Goal: Navigation & Orientation: Find specific page/section

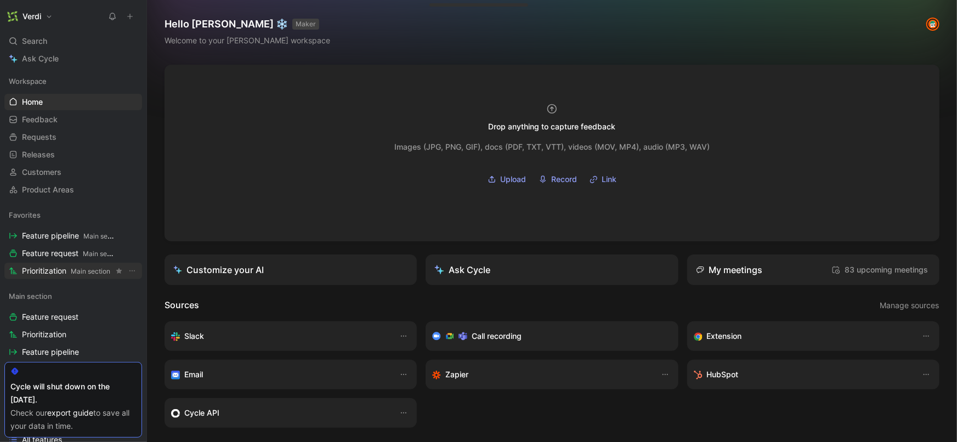
click at [58, 265] on span "Prioritization Main section" at bounding box center [66, 271] width 88 height 12
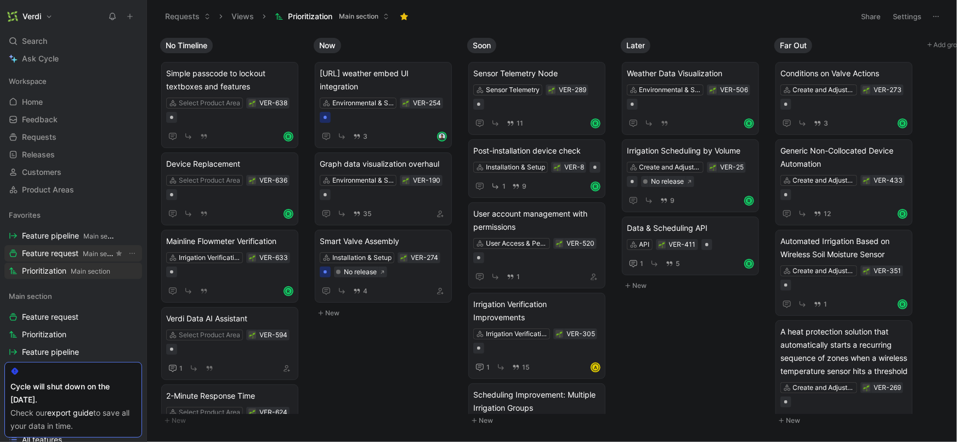
click at [92, 254] on span "Main section" at bounding box center [102, 254] width 39 height 8
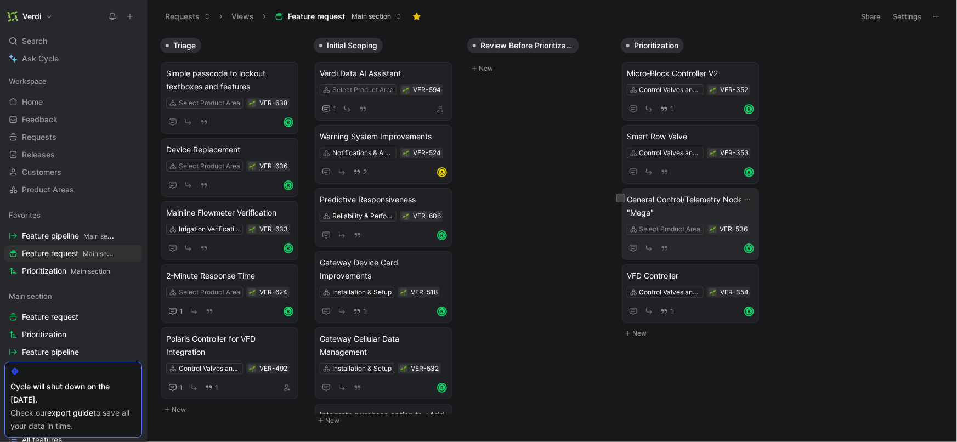
click at [693, 202] on span "General Control/Telemetry Node "Mega"" at bounding box center [690, 206] width 127 height 26
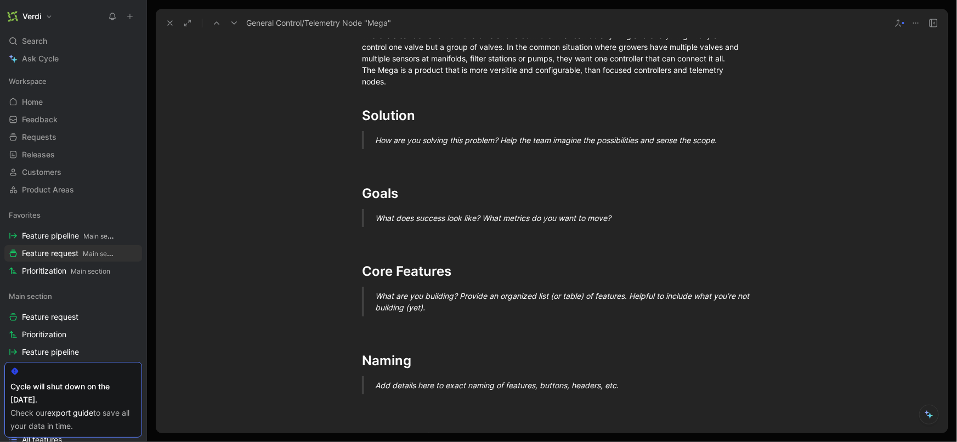
scroll to position [219, 0]
click at [399, 157] on div at bounding box center [552, 160] width 380 height 12
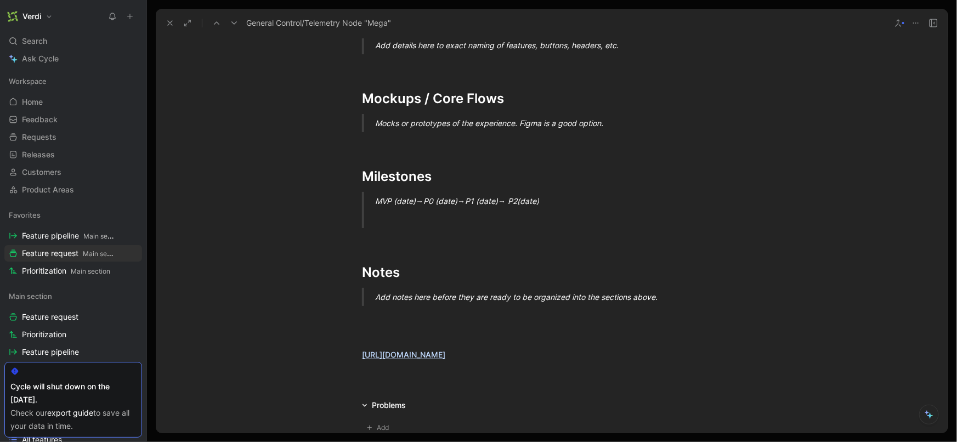
scroll to position [674, 0]
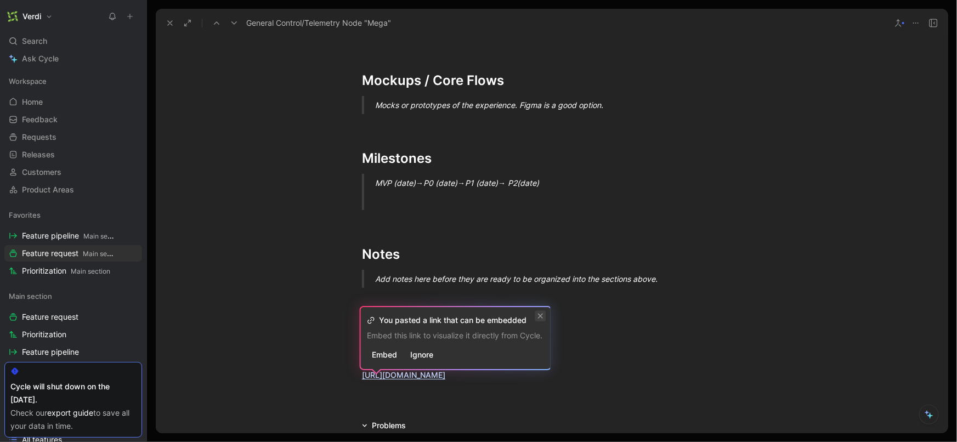
click at [544, 316] on icon at bounding box center [540, 316] width 7 height 7
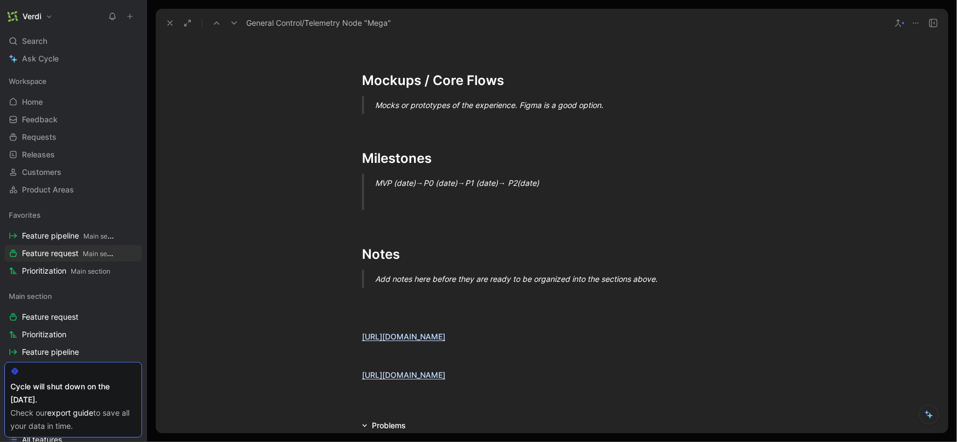
scroll to position [0, 0]
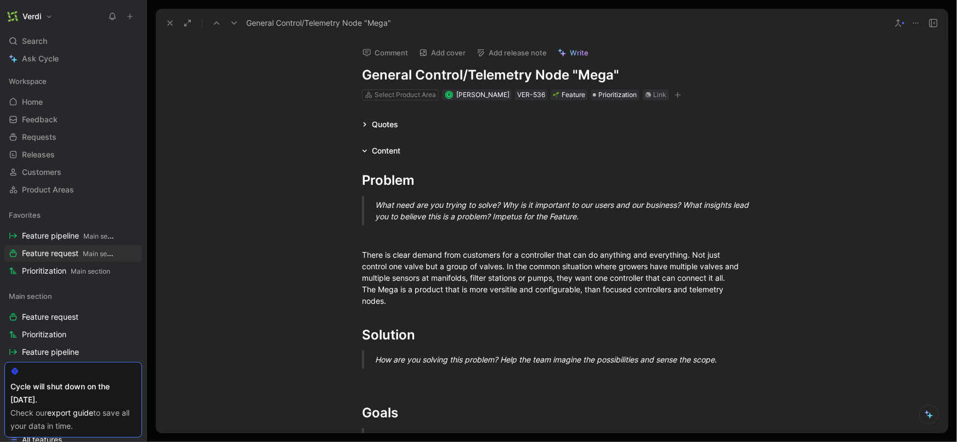
click at [166, 27] on button at bounding box center [169, 22] width 15 height 15
